Goal: Transaction & Acquisition: Purchase product/service

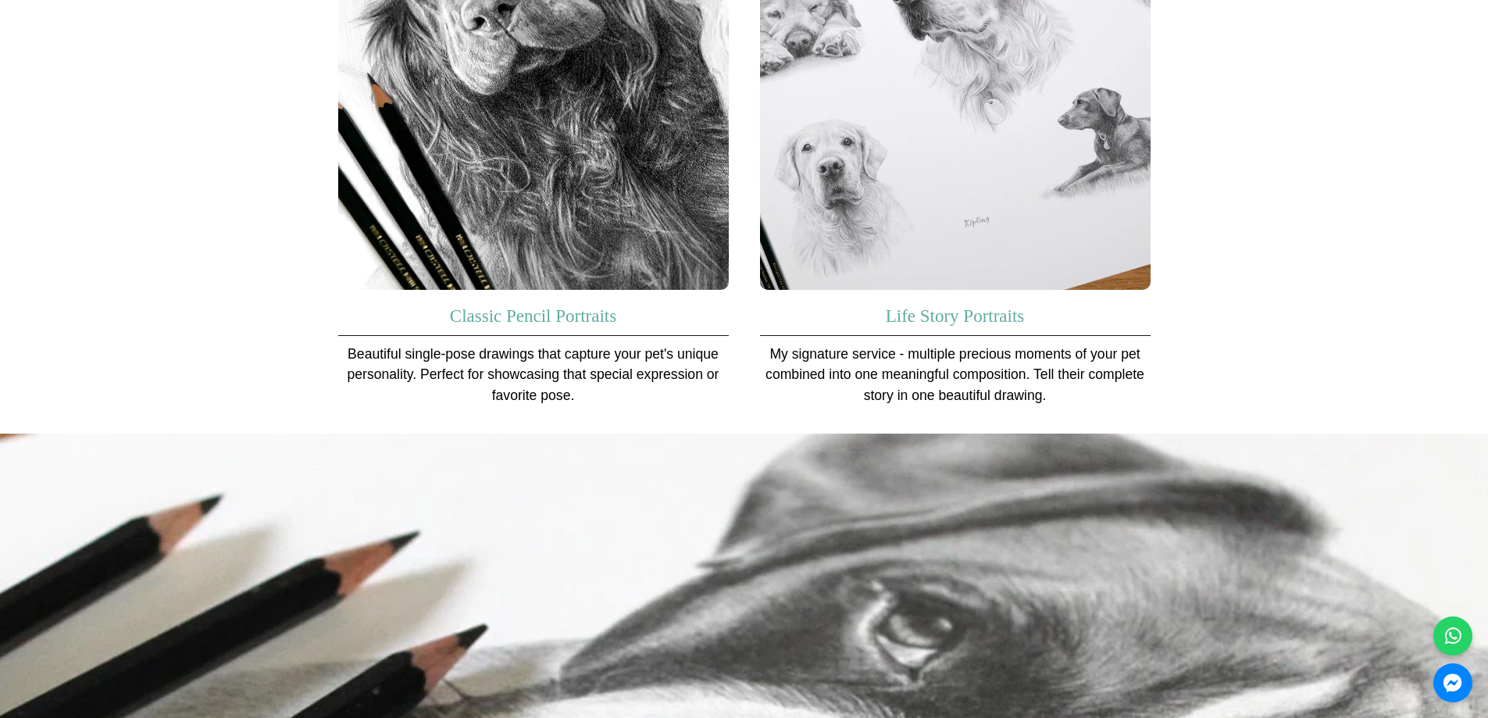
scroll to position [1093, 0]
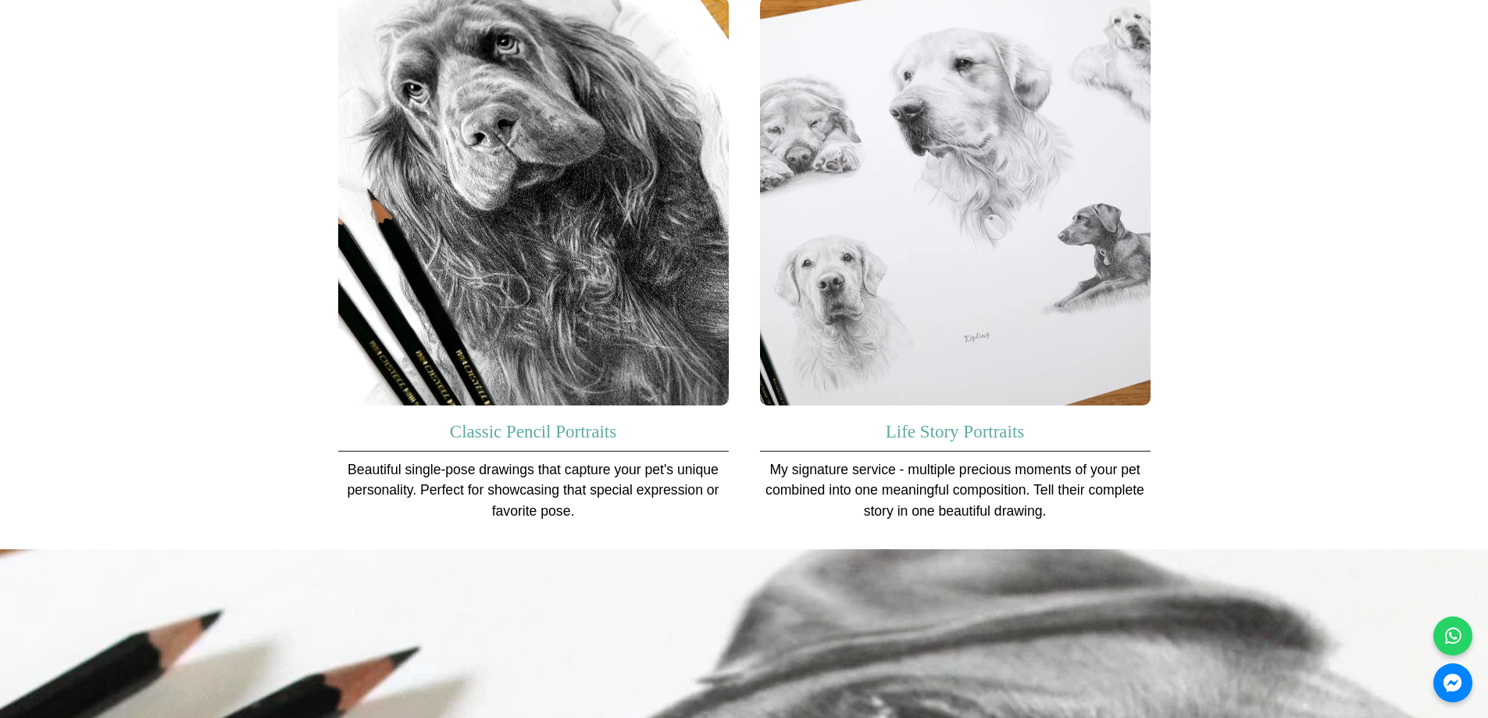
click at [578, 277] on img at bounding box center [533, 201] width 390 height 409
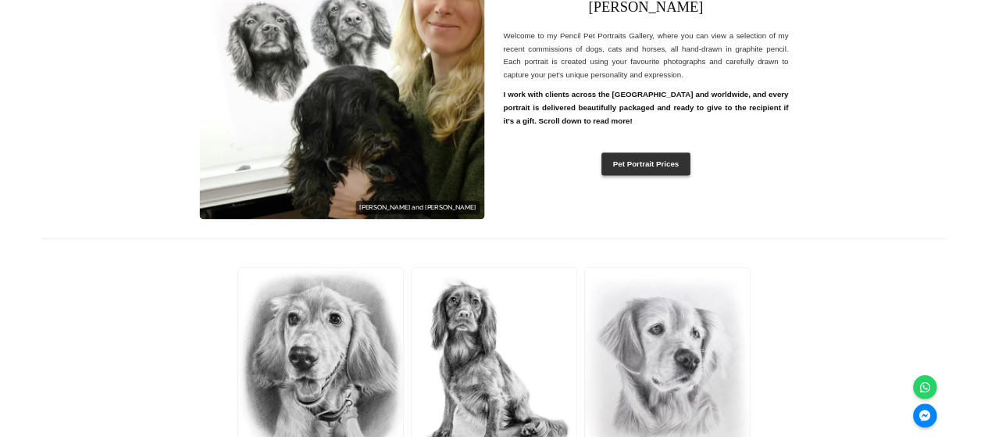
scroll to position [469, 0]
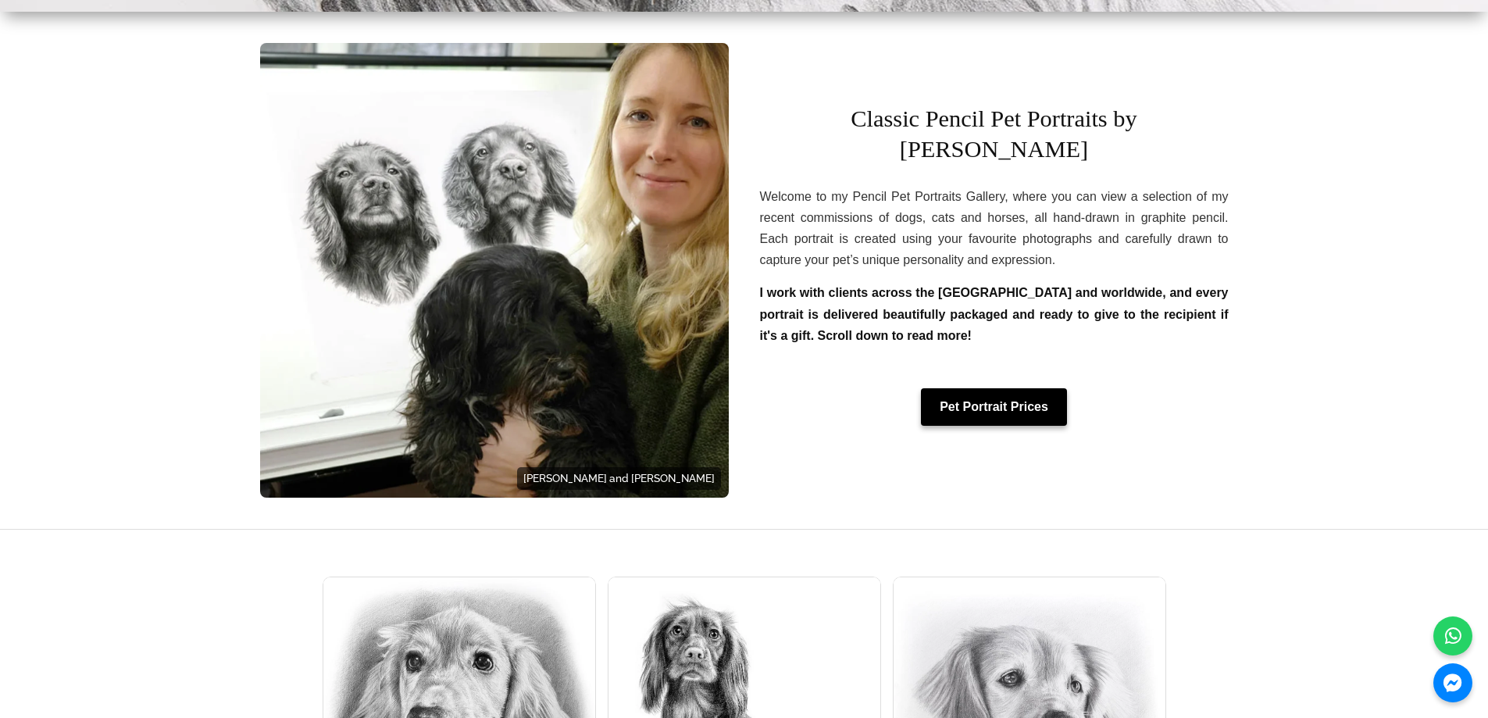
click at [997, 388] on link "Pet Portrait Prices" at bounding box center [994, 406] width 146 height 37
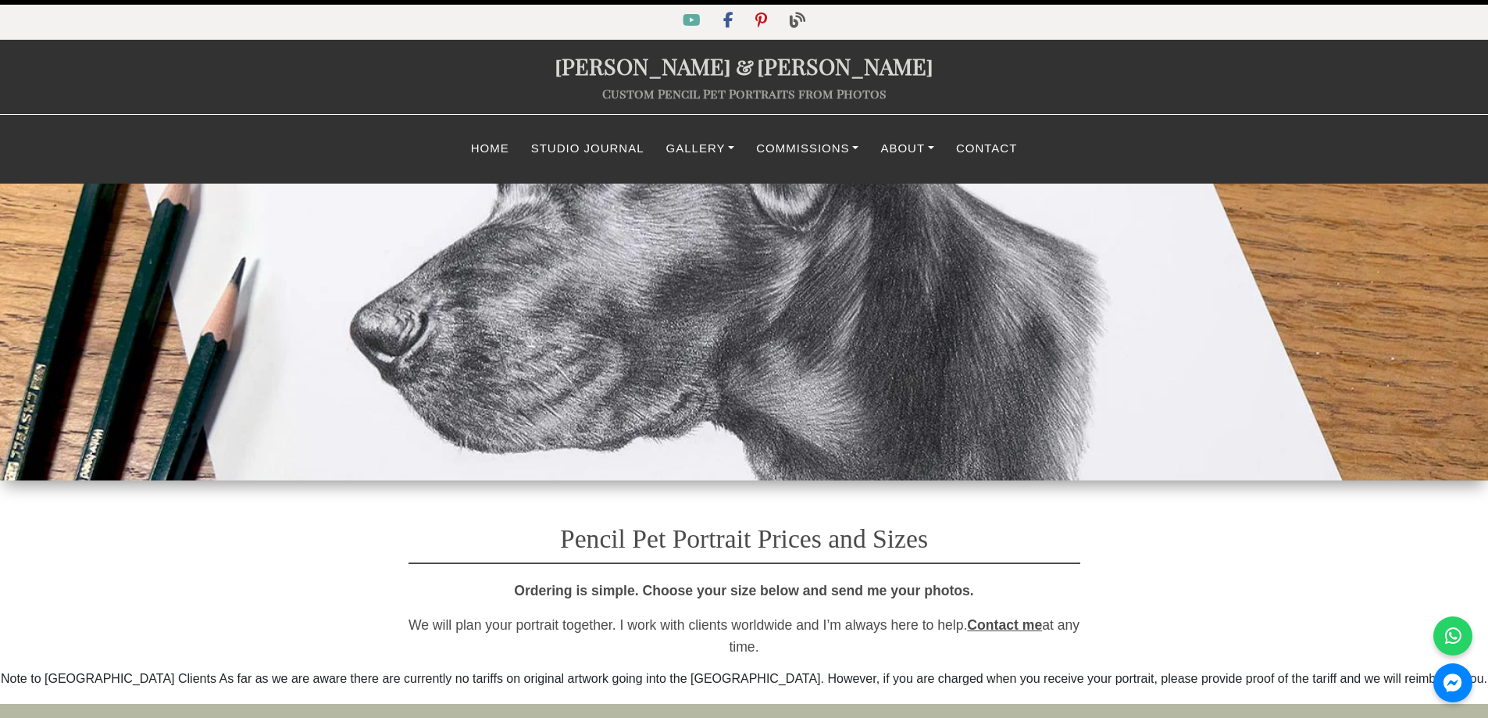
select select "GBP"
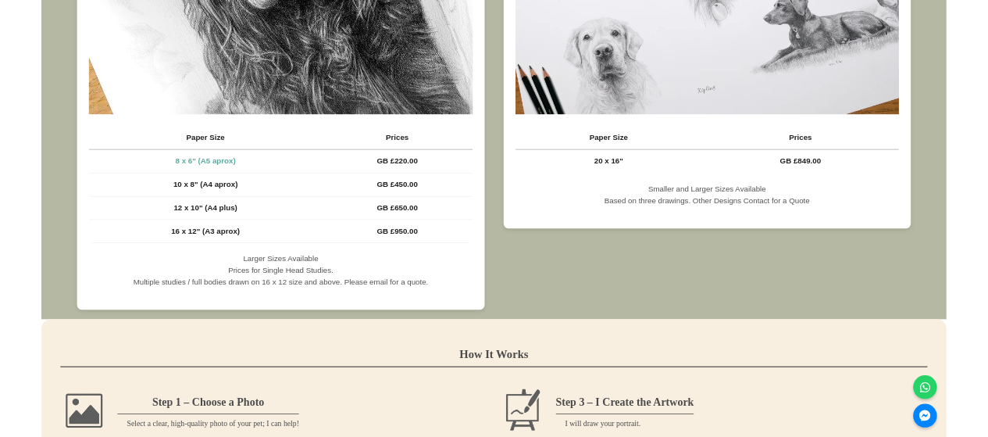
scroll to position [1171, 0]
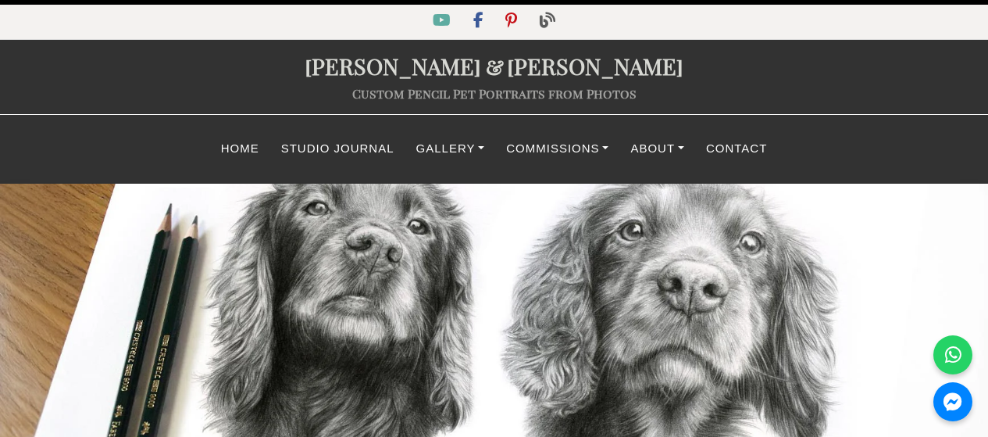
scroll to position [729, 0]
